Goal: Task Accomplishment & Management: Manage account settings

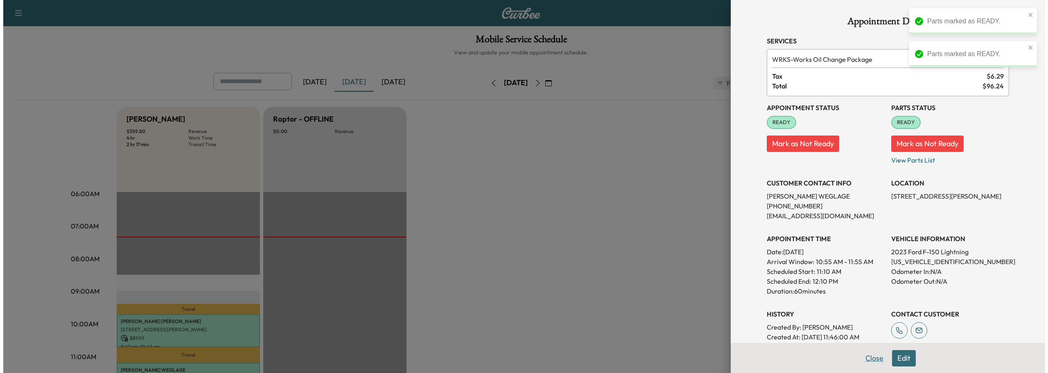
scroll to position [164, 0]
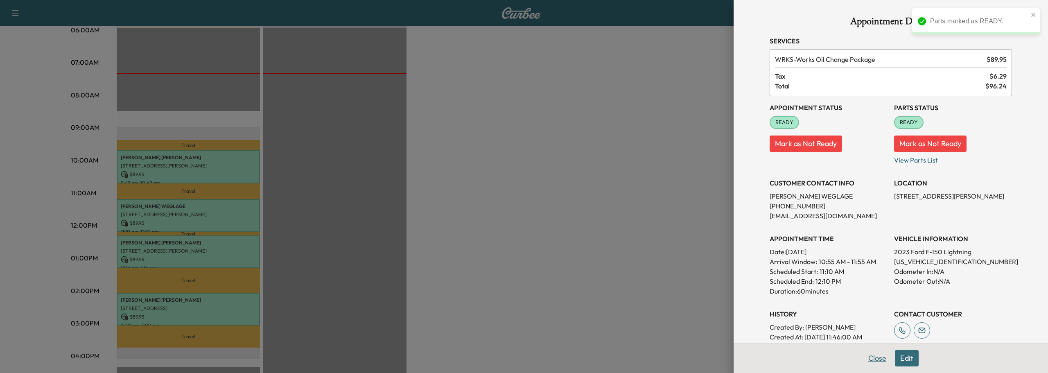
click at [863, 353] on button "Close" at bounding box center [877, 358] width 29 height 16
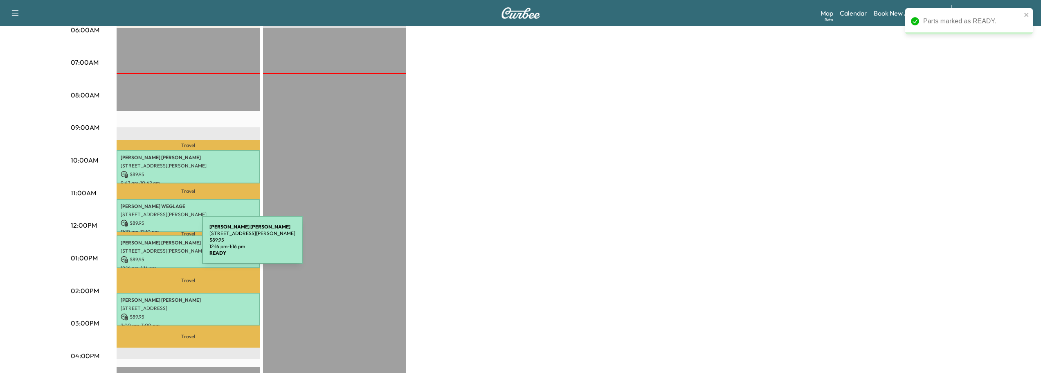
click at [141, 248] on p "[STREET_ADDRESS][PERSON_NAME]" at bounding box center [188, 251] width 135 height 7
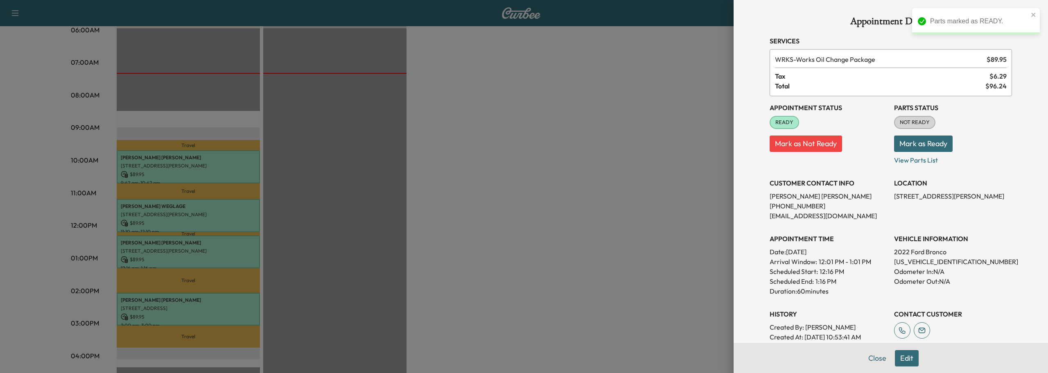
click at [918, 140] on button "Mark as Ready" at bounding box center [923, 143] width 59 height 16
click at [871, 358] on button "Close" at bounding box center [877, 358] width 29 height 16
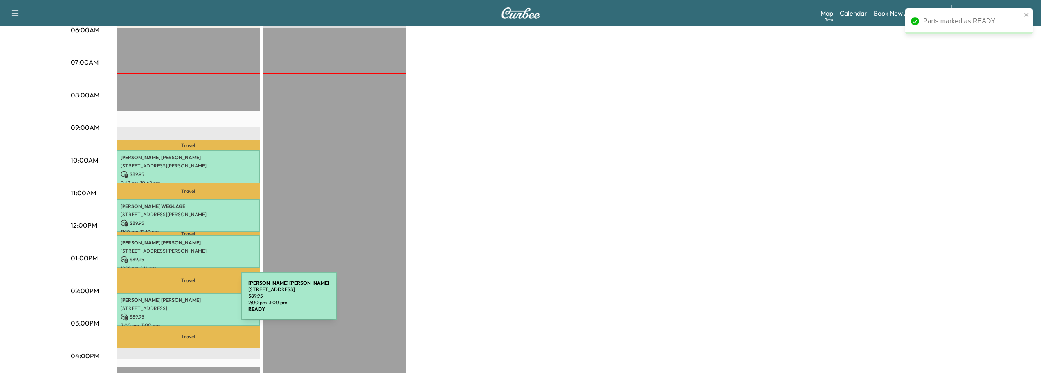
click at [180, 301] on div "[PERSON_NAME] [STREET_ADDRESS] $ 89.95 2:00 pm - 3:00 pm" at bounding box center [188, 309] width 143 height 33
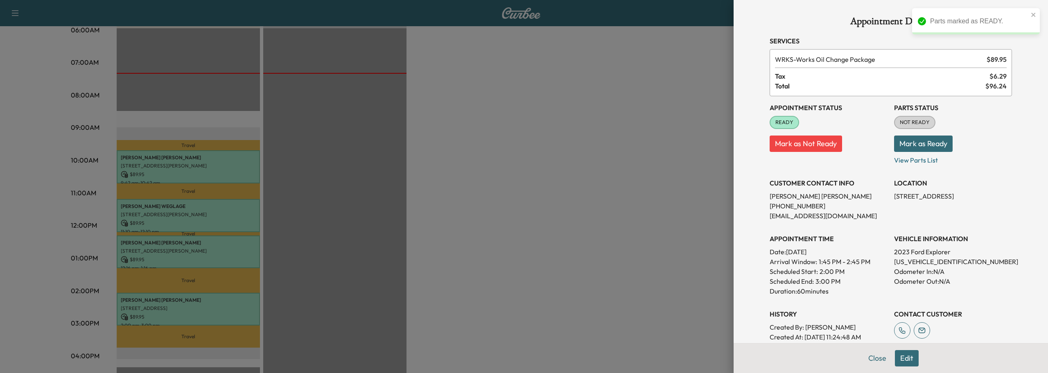
click at [904, 145] on button "Mark as Ready" at bounding box center [923, 143] width 59 height 16
click at [865, 354] on button "Close" at bounding box center [877, 358] width 29 height 16
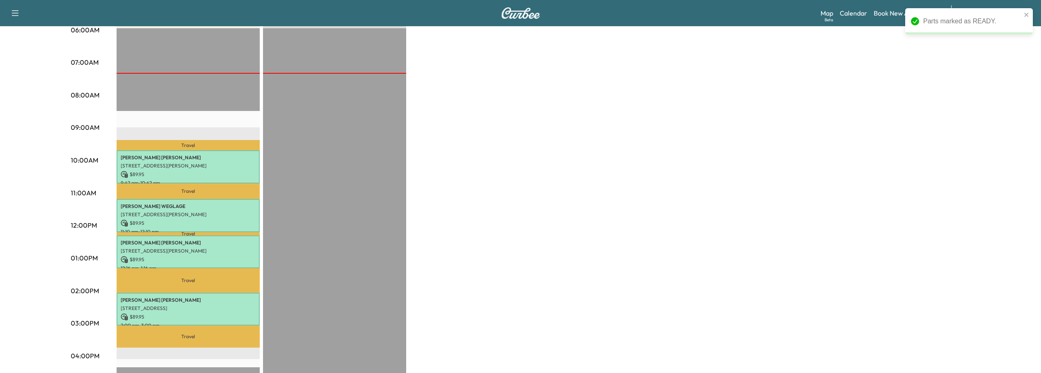
click at [586, 276] on div "Bronco - [PERSON_NAME] $ 359.80 Revenue 4 hr Work Time 2 hr 17 min Transit Time…" at bounding box center [544, 250] width 854 height 614
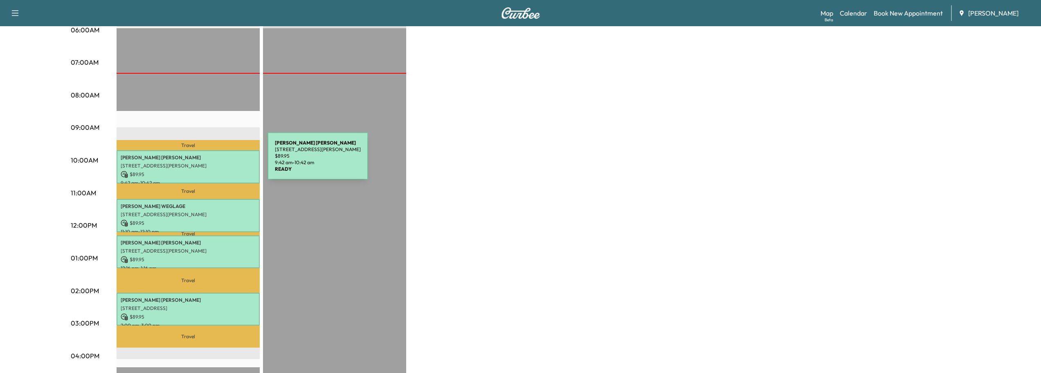
click at [206, 162] on p "[STREET_ADDRESS][PERSON_NAME]" at bounding box center [188, 165] width 135 height 7
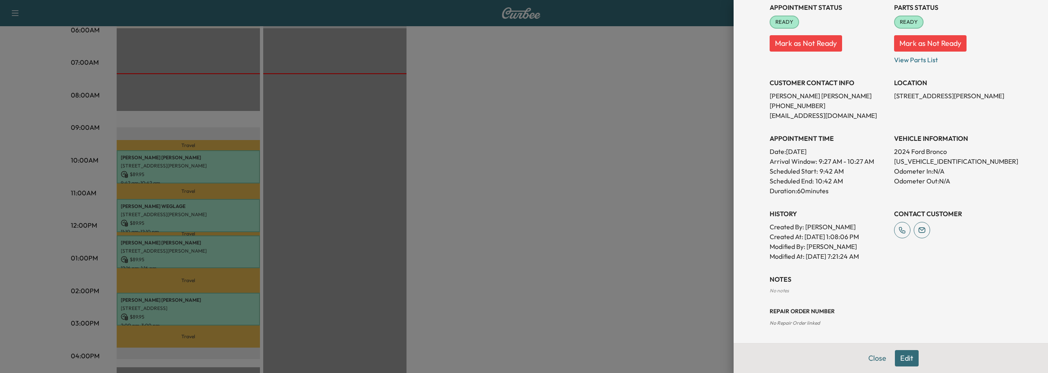
scroll to position [0, 0]
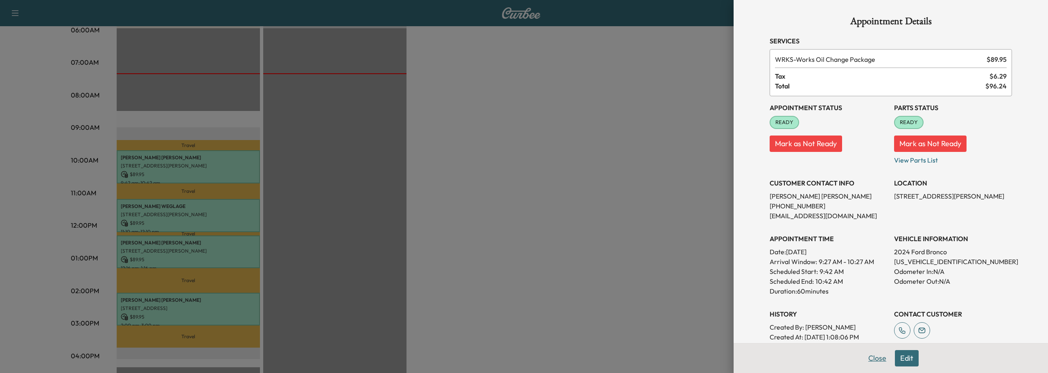
click at [870, 362] on button "Close" at bounding box center [877, 358] width 29 height 16
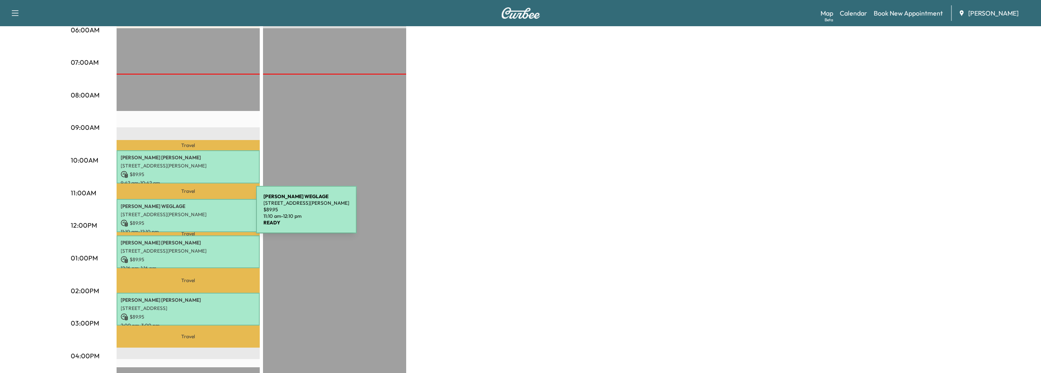
click at [195, 214] on p "[STREET_ADDRESS][PERSON_NAME]" at bounding box center [188, 214] width 135 height 7
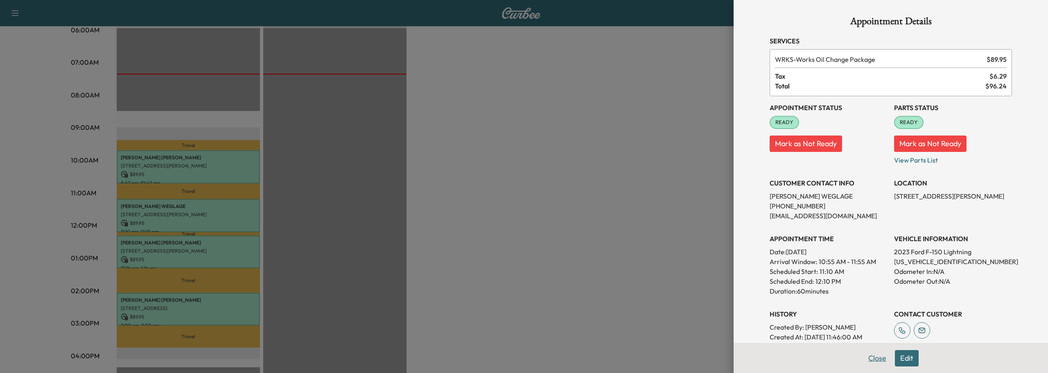
drag, startPoint x: 870, startPoint y: 356, endPoint x: 748, endPoint y: 330, distance: 125.0
click at [870, 356] on button "Close" at bounding box center [877, 358] width 29 height 16
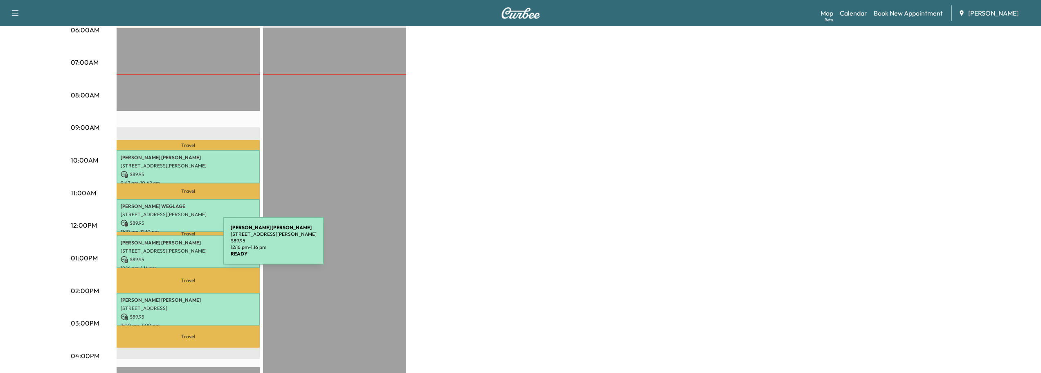
click at [163, 248] on p "[STREET_ADDRESS][PERSON_NAME]" at bounding box center [188, 251] width 135 height 7
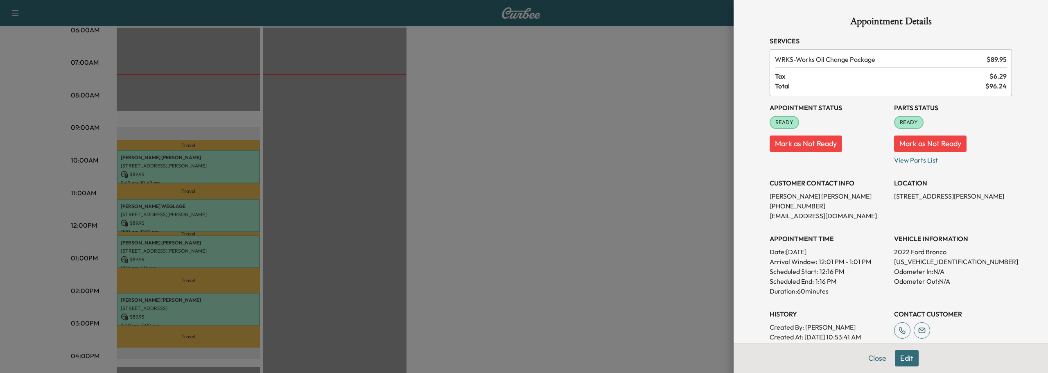
click at [865, 354] on button "Close" at bounding box center [877, 358] width 29 height 16
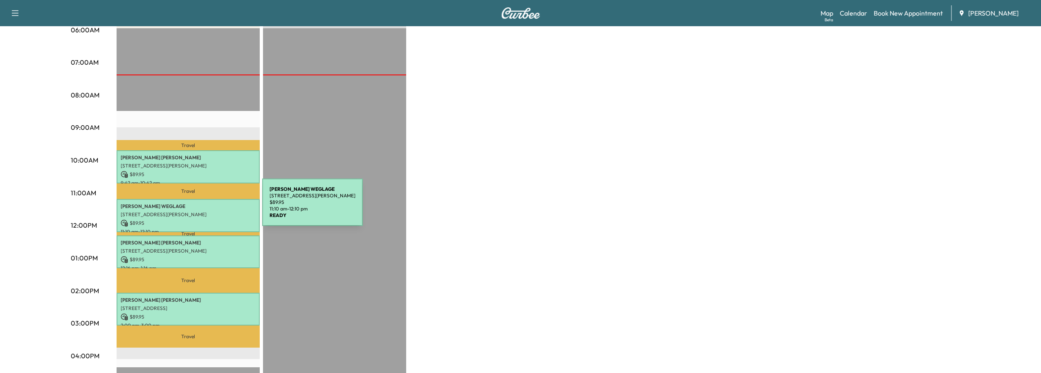
click at [201, 207] on p "[PERSON_NAME]" at bounding box center [188, 206] width 135 height 7
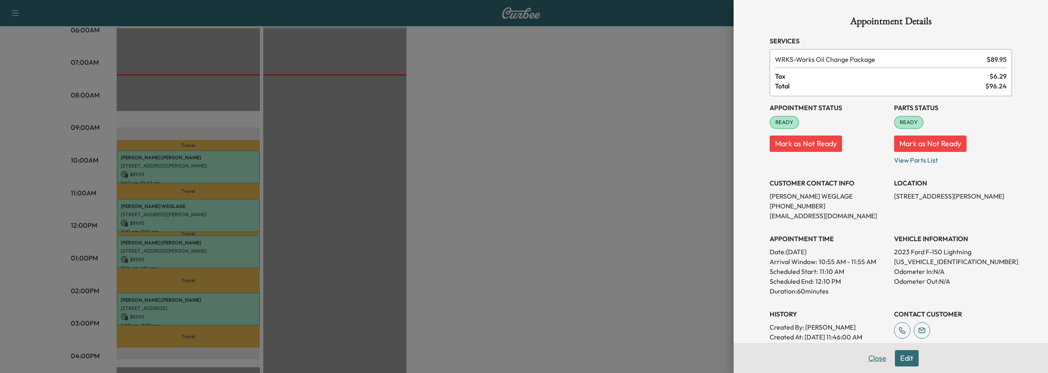
click at [874, 358] on button "Close" at bounding box center [877, 358] width 29 height 16
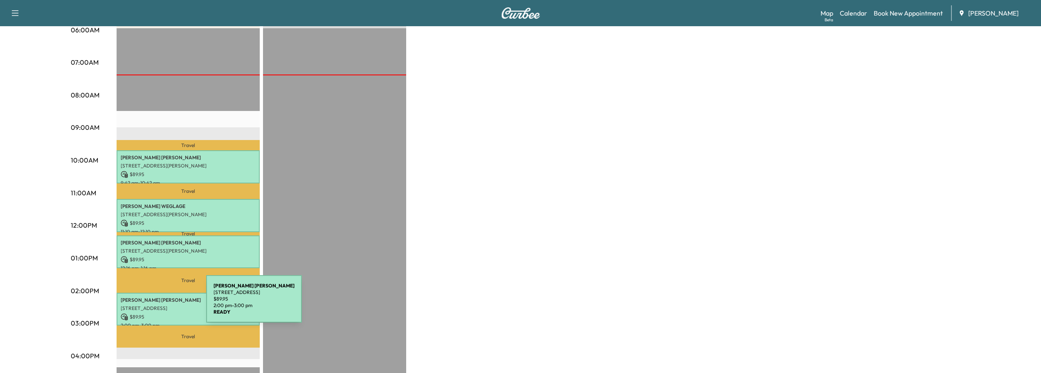
click at [146, 305] on p "[STREET_ADDRESS]" at bounding box center [188, 308] width 135 height 7
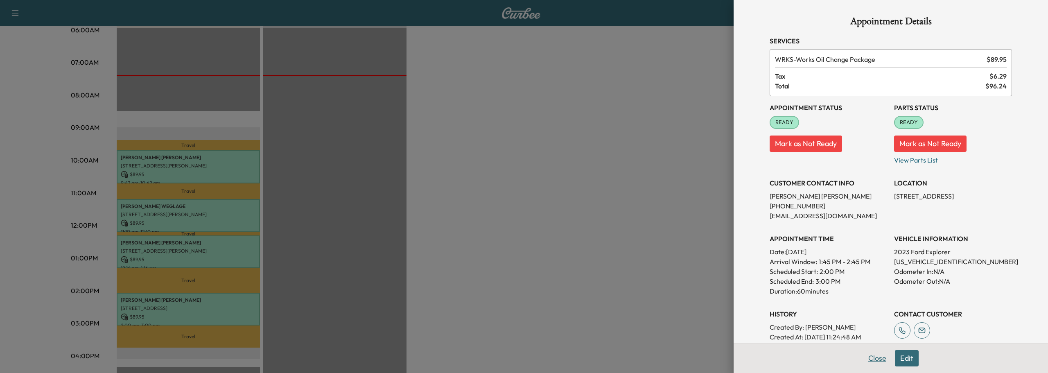
click at [863, 361] on button "Close" at bounding box center [877, 358] width 29 height 16
